Goal: Task Accomplishment & Management: Complete application form

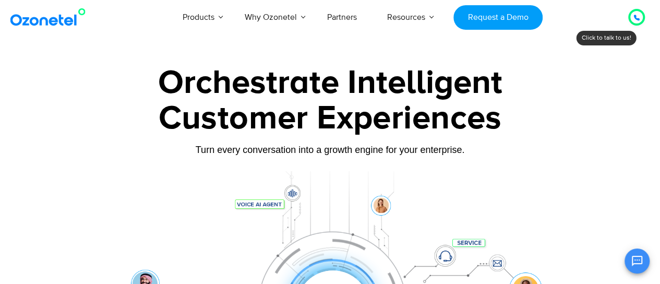
click at [637, 20] on icon at bounding box center [636, 17] width 5 height 5
click at [635, 18] on icon at bounding box center [636, 17] width 5 height 5
click at [351, 104] on div "Customer Experiences" at bounding box center [330, 118] width 579 height 50
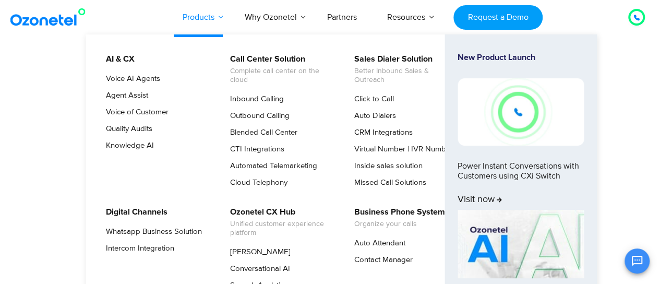
click at [192, 11] on link "Products" at bounding box center [198, 17] width 62 height 34
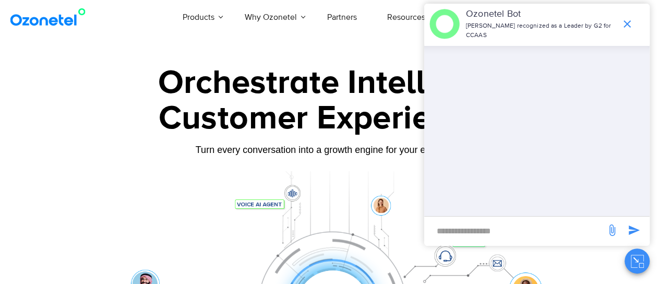
click at [486, 220] on div "​" at bounding box center [514, 228] width 171 height 24
click at [472, 236] on input "new-msg-input" at bounding box center [514, 231] width 171 height 18
type input "**"
click at [627, 224] on span "send message" at bounding box center [633, 230] width 21 height 21
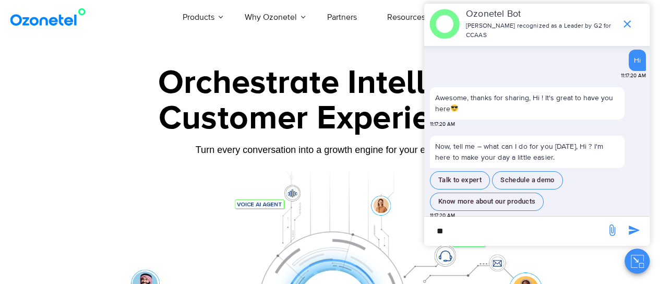
scroll to position [1, 0]
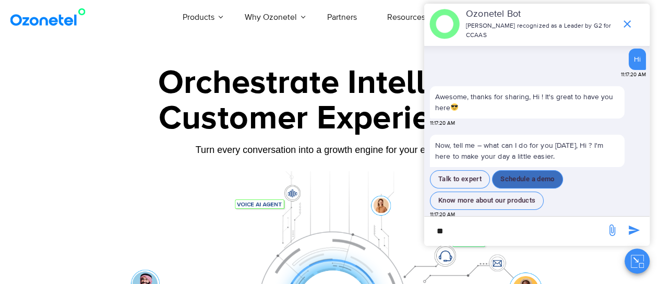
click at [510, 174] on button "Schedule a demo" at bounding box center [527, 179] width 71 height 18
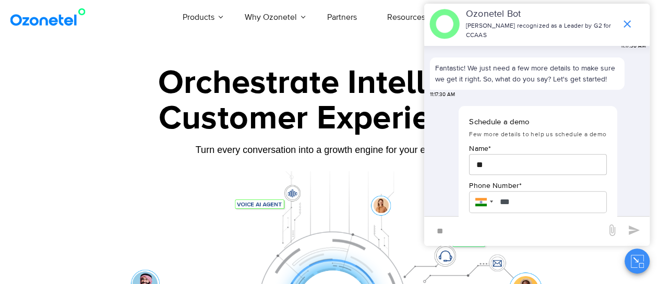
scroll to position [165, 0]
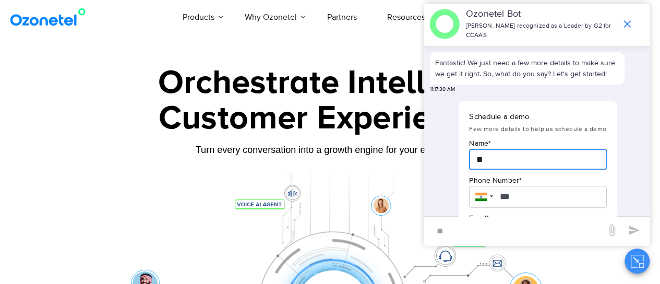
click at [500, 152] on input "**" at bounding box center [537, 159] width 137 height 21
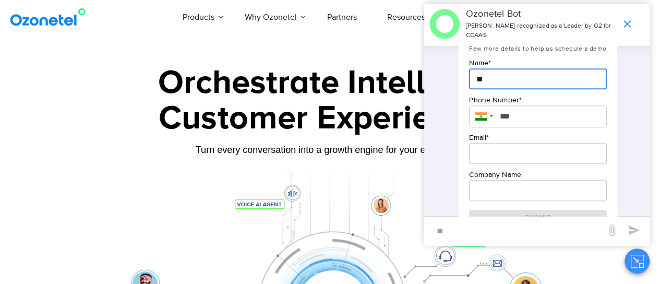
scroll to position [249, 0]
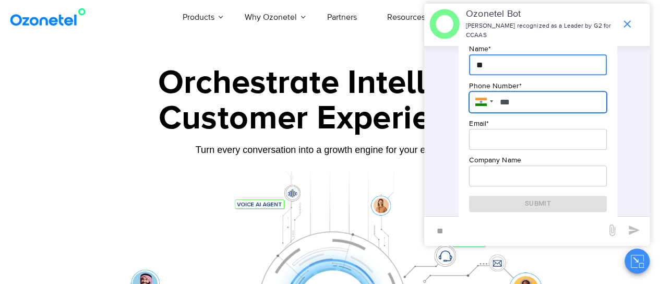
click at [525, 91] on input "***" at bounding box center [537, 102] width 137 height 22
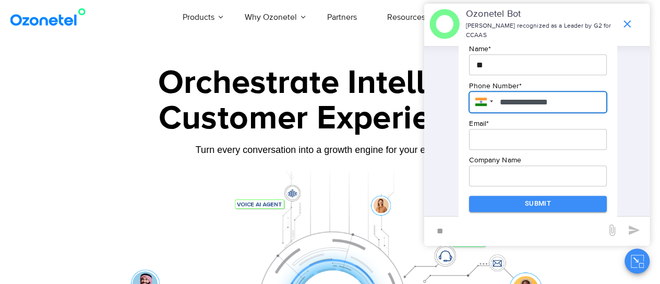
type input "**********"
click at [515, 136] on input "email" at bounding box center [537, 139] width 137 height 21
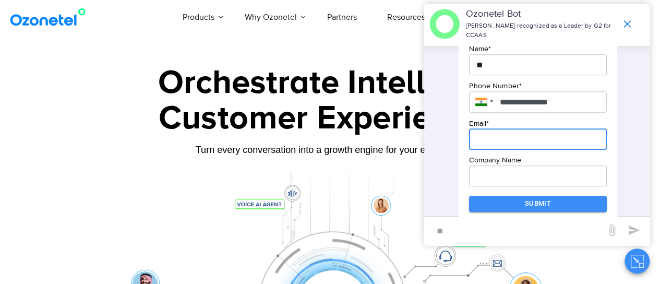
type input "**********"
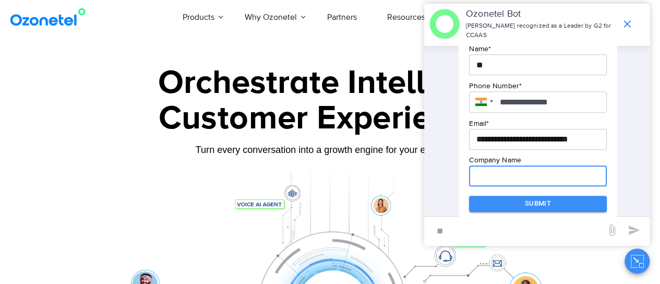
click at [511, 165] on input "text" at bounding box center [537, 175] width 137 height 21
type input "**********"
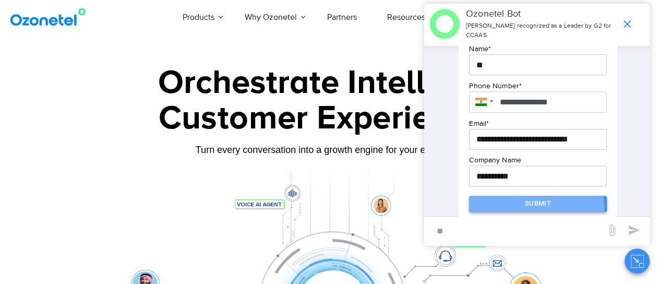
click at [523, 205] on button "Submit" at bounding box center [537, 204] width 137 height 16
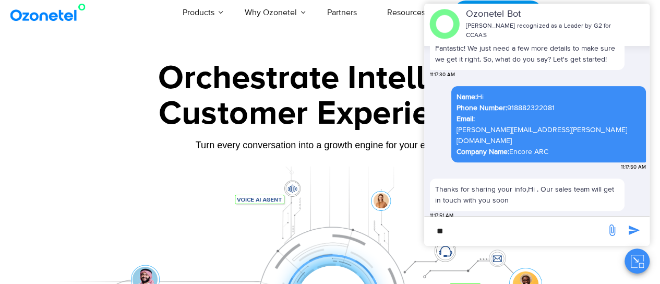
scroll to position [0, 0]
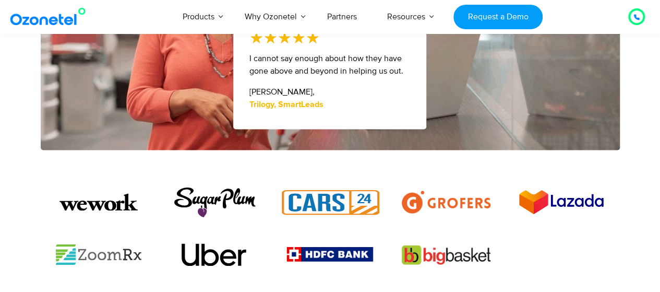
scroll to position [682, 0]
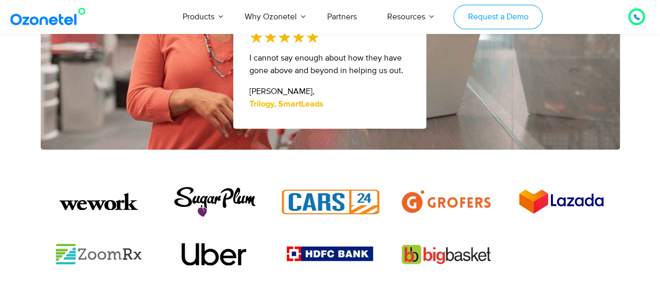
click at [511, 9] on link "Request a Demo" at bounding box center [497, 17] width 89 height 25
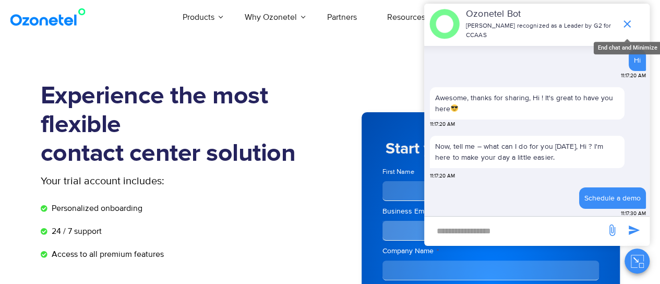
click at [626, 25] on icon "end chat or minimize" at bounding box center [627, 24] width 13 height 13
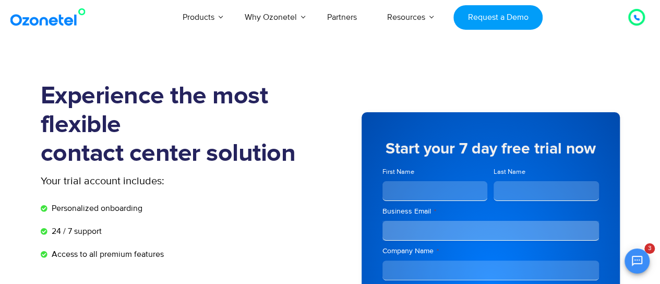
click at [638, 20] on icon at bounding box center [636, 17] width 5 height 5
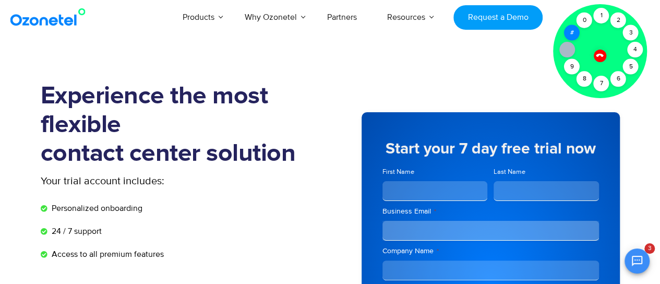
scroll to position [435, 0]
click at [582, 20] on div "0" at bounding box center [584, 21] width 16 height 16
click at [586, 83] on div "8" at bounding box center [584, 79] width 16 height 16
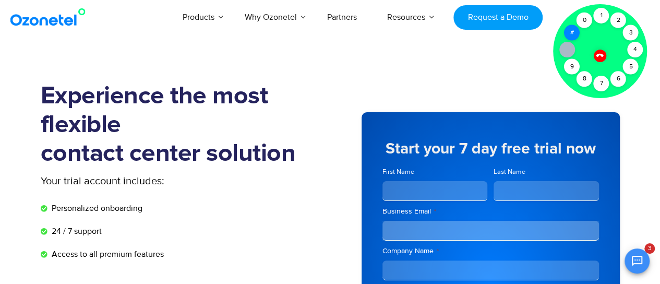
click at [576, 27] on div "#" at bounding box center [572, 33] width 16 height 16
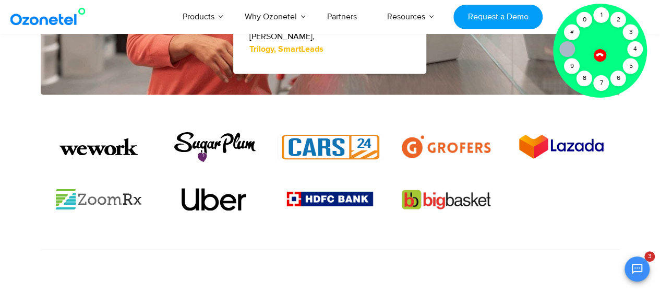
scroll to position [746, 0]
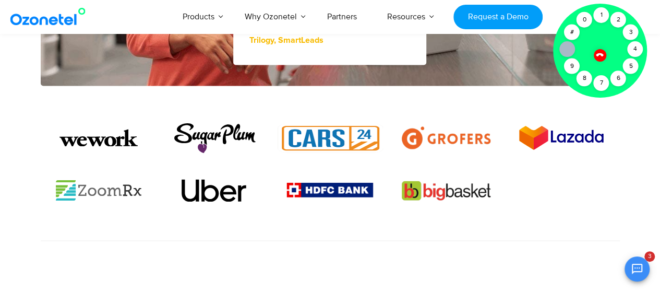
click at [435, 128] on img at bounding box center [446, 137] width 89 height 22
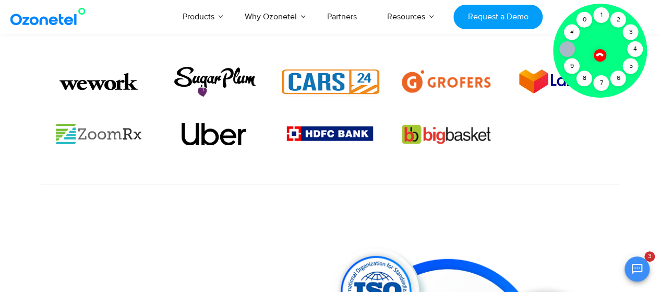
scroll to position [781, 0]
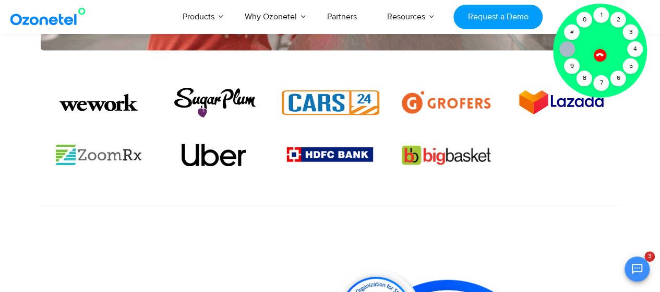
click at [131, 153] on img at bounding box center [98, 154] width 89 height 22
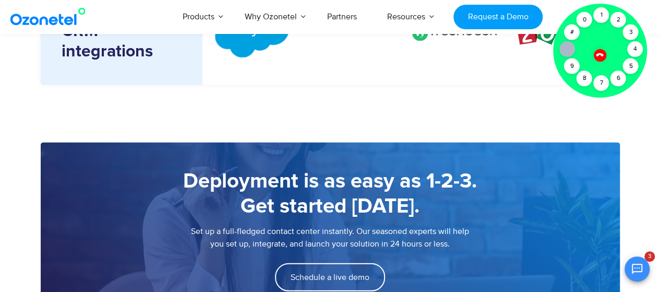
scroll to position [1446, 0]
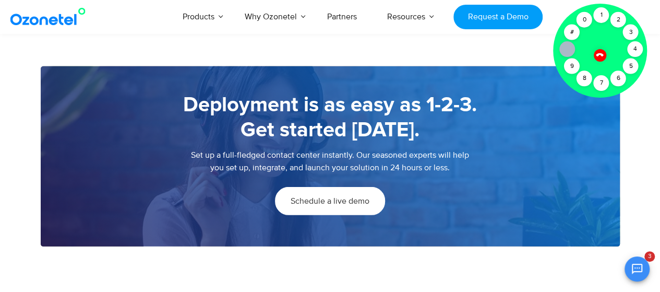
click at [340, 210] on link "Schedule a live demo" at bounding box center [330, 201] width 110 height 28
click at [349, 204] on span "Schedule a live demo" at bounding box center [329, 201] width 79 height 8
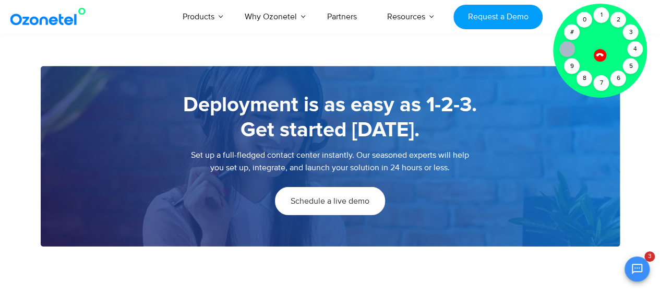
click at [349, 204] on span "Schedule a live demo" at bounding box center [329, 201] width 79 height 8
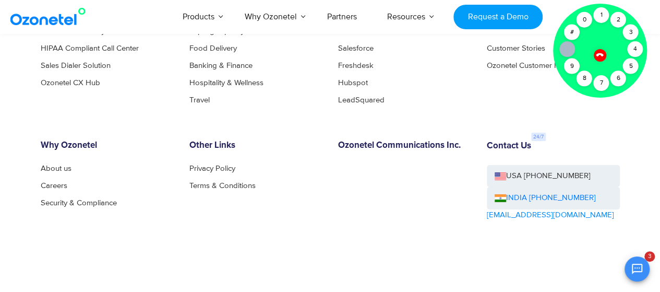
scroll to position [1769, 0]
click at [521, 214] on link "[EMAIL_ADDRESS][DOMAIN_NAME]" at bounding box center [550, 215] width 127 height 12
click at [527, 202] on link "INDIA [PHONE_NUMBER]" at bounding box center [544, 197] width 101 height 12
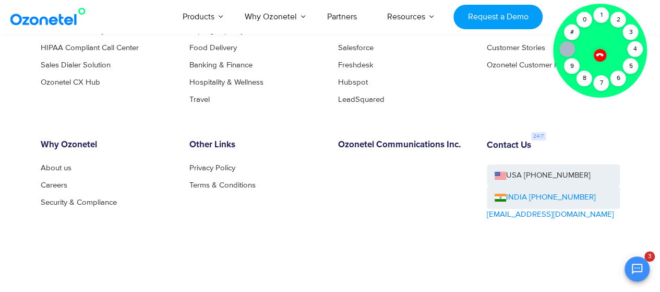
click at [554, 200] on link "INDIA [PHONE_NUMBER]" at bounding box center [544, 197] width 101 height 12
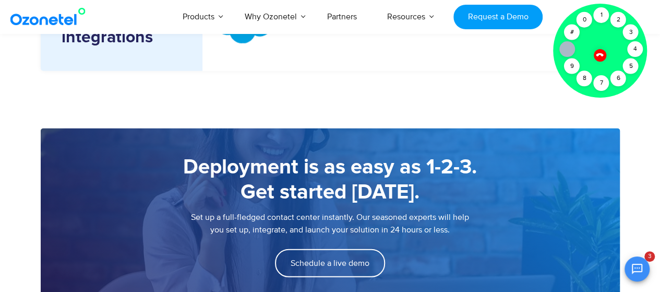
scroll to position [1435, 0]
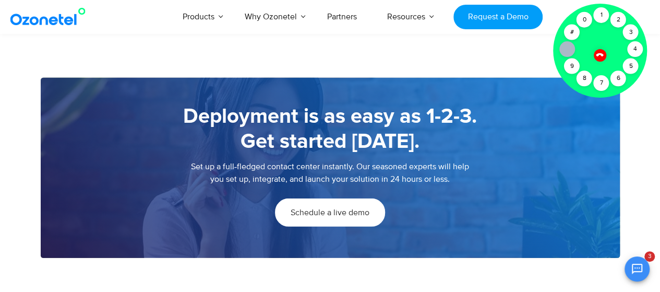
click at [334, 211] on span "Schedule a live demo" at bounding box center [329, 212] width 79 height 8
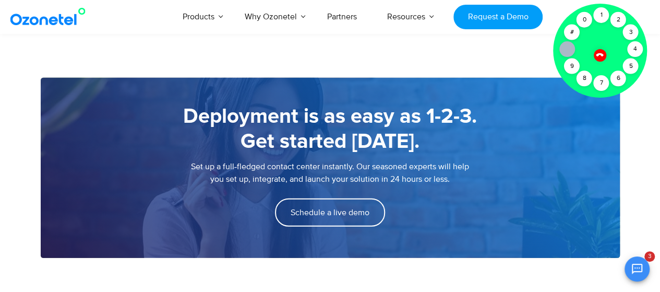
click at [644, 269] on button "Open chat" at bounding box center [636, 268] width 25 height 25
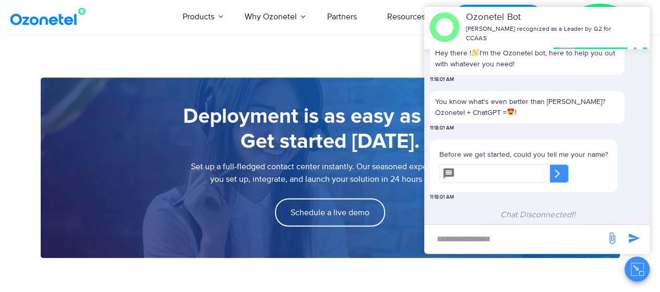
scroll to position [435, 0]
click at [495, 167] on input "text" at bounding box center [504, 173] width 91 height 19
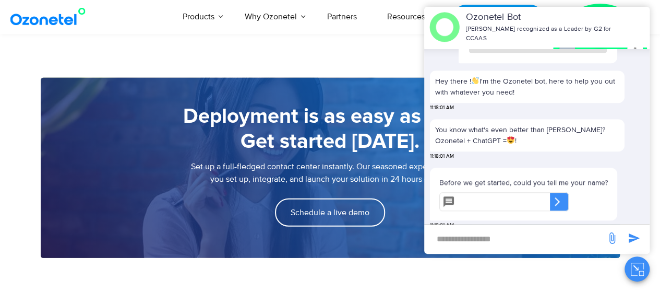
scroll to position [411, 0]
click at [480, 201] on input "text" at bounding box center [504, 201] width 91 height 19
type input "*******"
click at [562, 208] on div "​" at bounding box center [557, 201] width 10 height 17
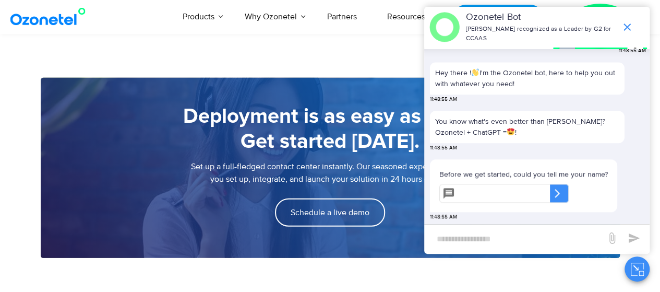
scroll to position [597, 0]
type input "*******"
click at [562, 200] on div "​" at bounding box center [557, 193] width 10 height 17
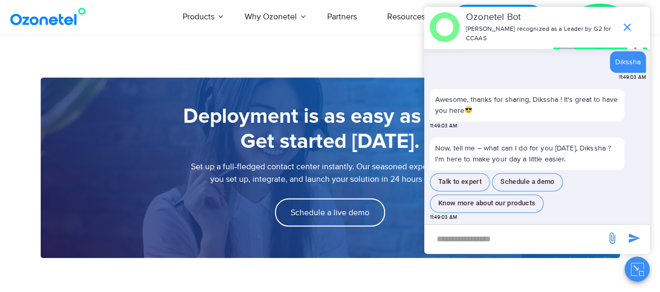
scroll to position [731, 0]
click at [462, 187] on button "Talk to expert" at bounding box center [460, 182] width 60 height 18
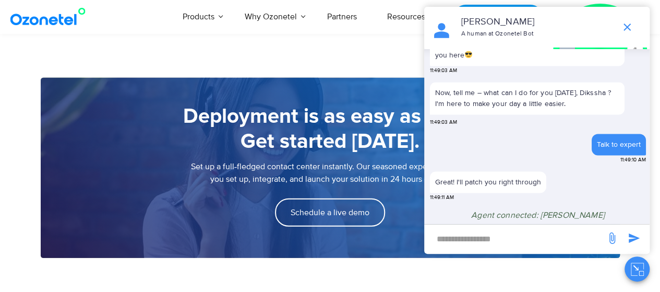
scroll to position [779, 0]
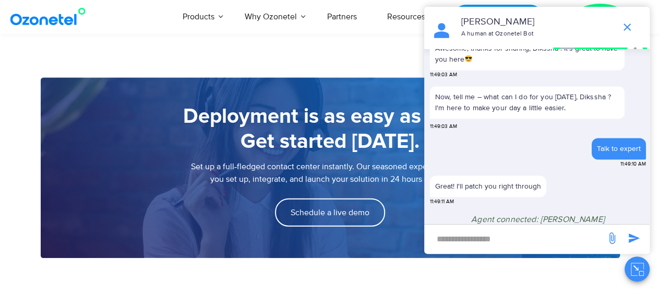
click at [447, 234] on input "new-msg-input" at bounding box center [514, 238] width 171 height 18
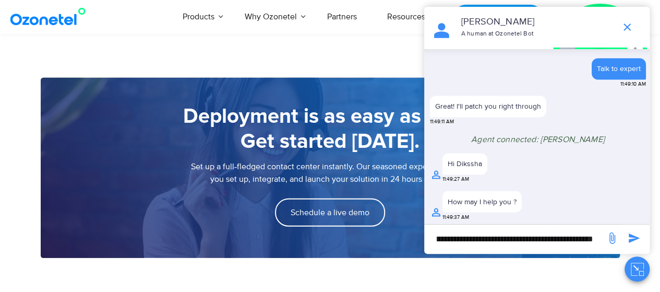
scroll to position [0, 421]
type input "**********"
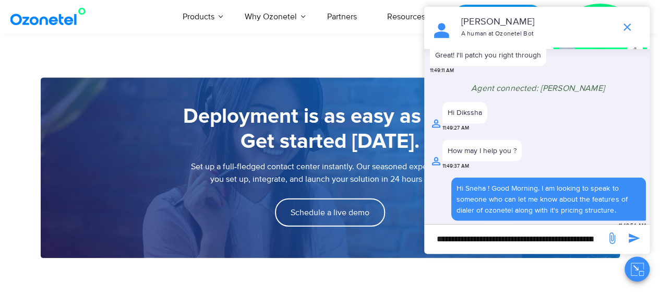
scroll to position [894, 0]
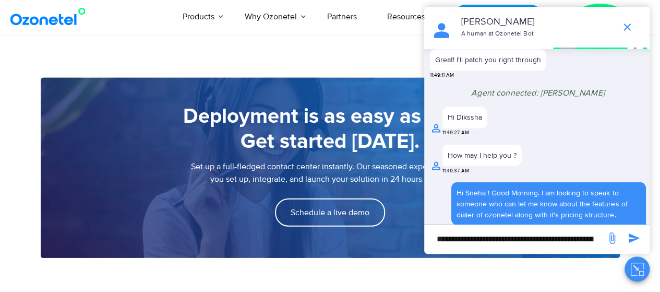
click at [494, 238] on input "**********" at bounding box center [514, 238] width 171 height 18
type input "*****"
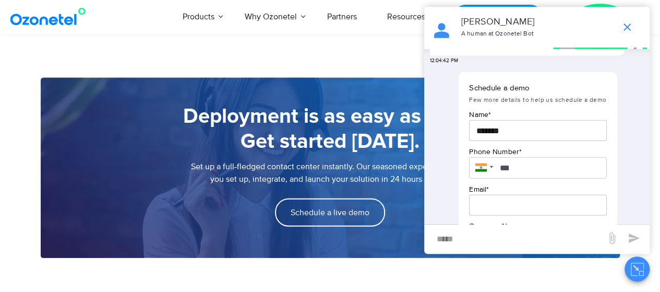
scroll to position [1188, 0]
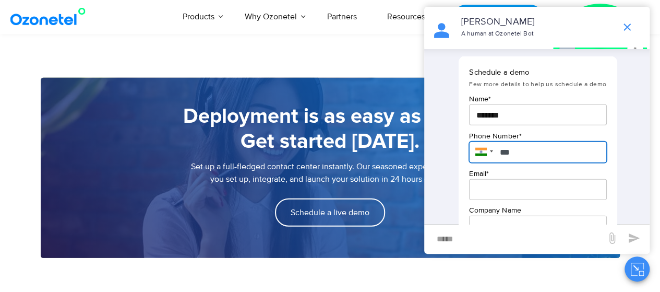
click at [533, 163] on input "***" at bounding box center [537, 152] width 137 height 22
type input "**********"
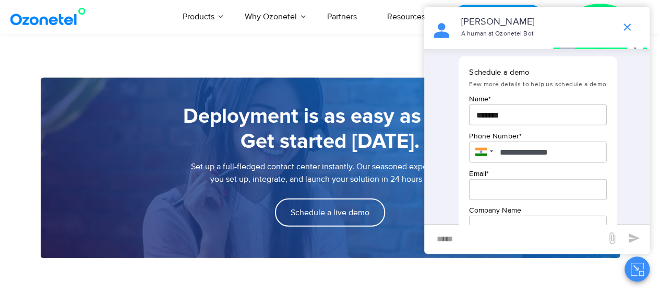
click at [510, 200] on input "email" at bounding box center [537, 189] width 137 height 21
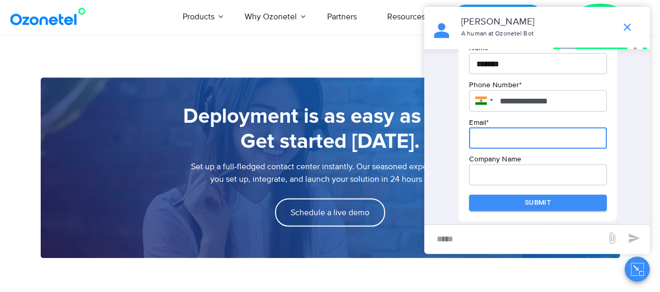
scroll to position [1235, 0]
type input "**********"
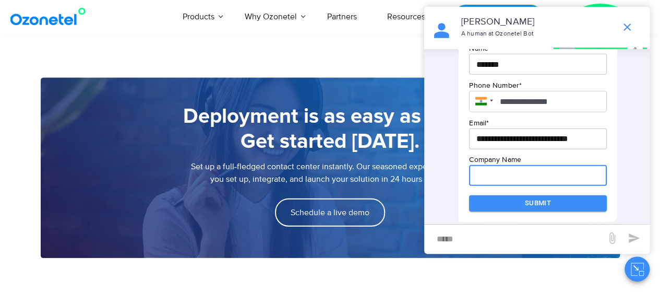
click at [493, 179] on input "text" at bounding box center [537, 175] width 137 height 21
type input "**********"
click at [514, 204] on button "Submit" at bounding box center [537, 203] width 137 height 16
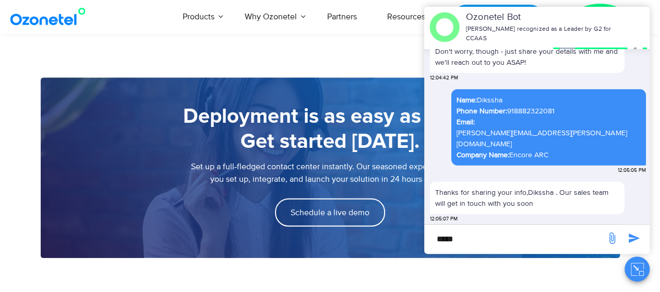
scroll to position [1155, 0]
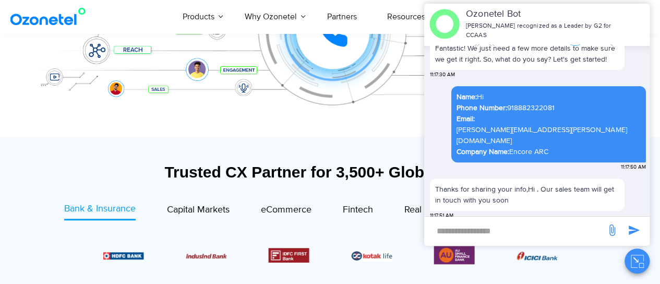
scroll to position [275, 0]
click at [646, 265] on button "Close chat" at bounding box center [636, 260] width 25 height 25
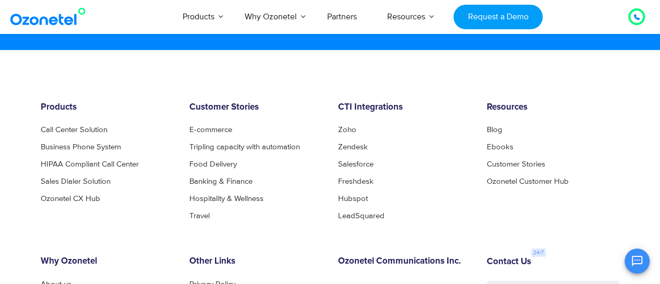
scroll to position [5704, 0]
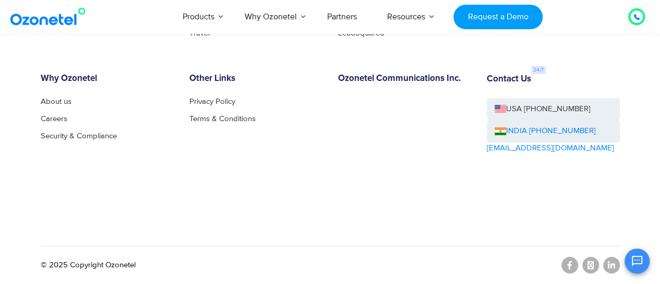
drag, startPoint x: 591, startPoint y: 128, endPoint x: 511, endPoint y: 122, distance: 81.1
click at [511, 122] on div "INDIA [PHONE_NUMBER]" at bounding box center [553, 131] width 133 height 22
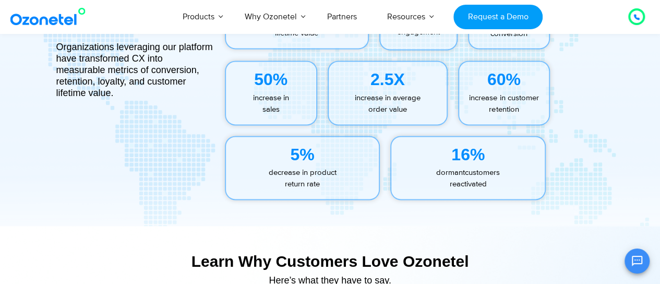
scroll to position [4652, 0]
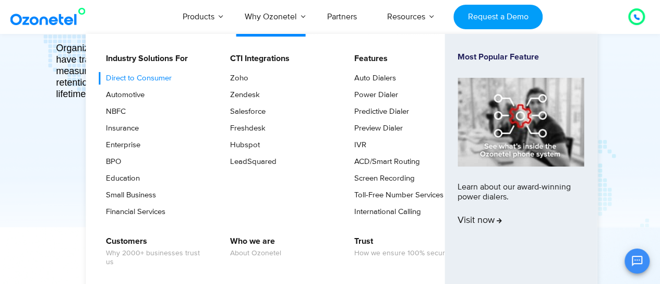
click at [123, 77] on link "Direct to Consumer" at bounding box center [136, 78] width 74 height 13
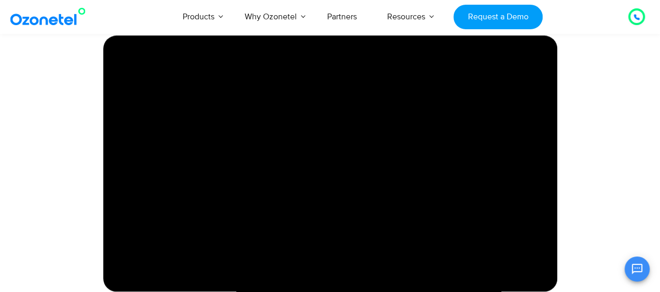
scroll to position [431, 0]
